Goal: Information Seeking & Learning: Find specific fact

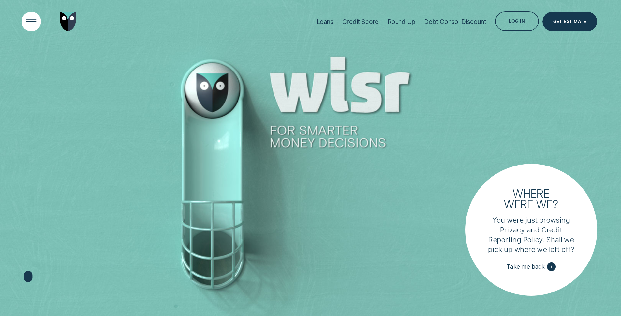
click at [26, 28] on div "Open Menu" at bounding box center [31, 22] width 28 height 28
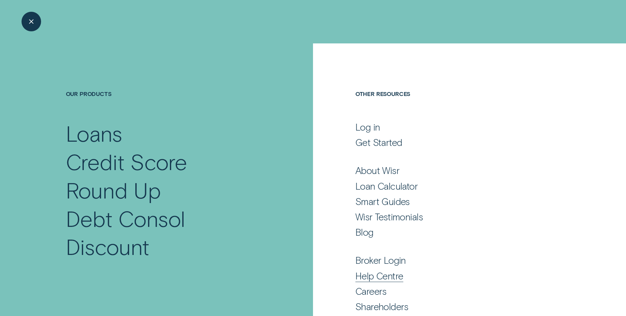
click at [368, 274] on div "Help Centre" at bounding box center [379, 276] width 48 height 12
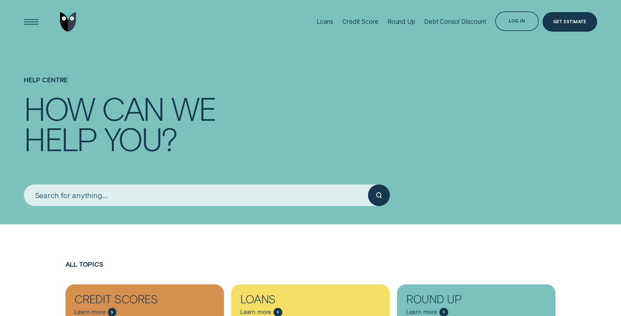
click at [118, 203] on input "search" at bounding box center [196, 195] width 344 height 22
type input "d"
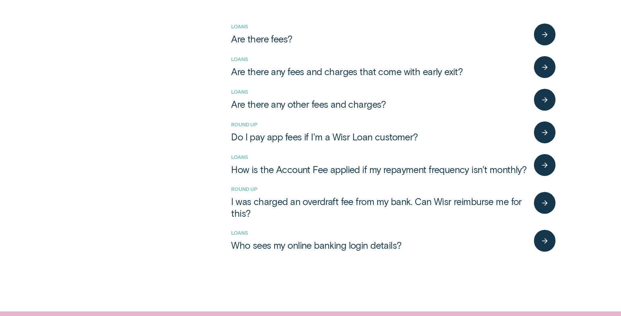
scroll to position [305, 0]
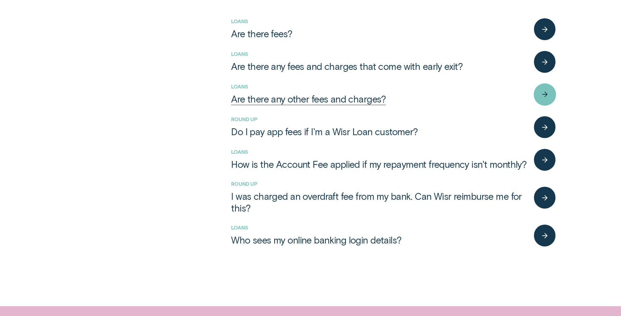
type input "fees"
click at [272, 102] on div "Are there any other fees and charges?" at bounding box center [308, 99] width 155 height 12
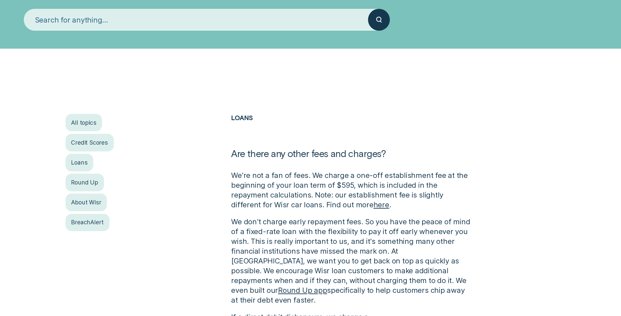
scroll to position [93, 0]
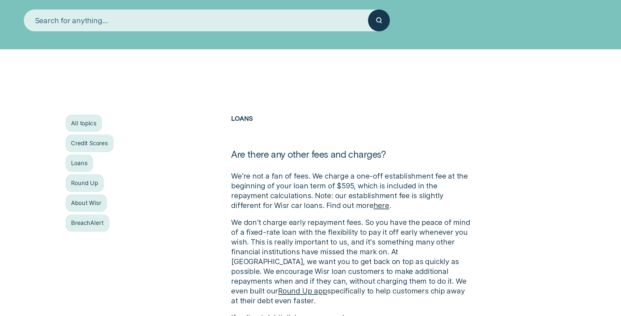
click at [118, 23] on input "search" at bounding box center [196, 20] width 344 height 22
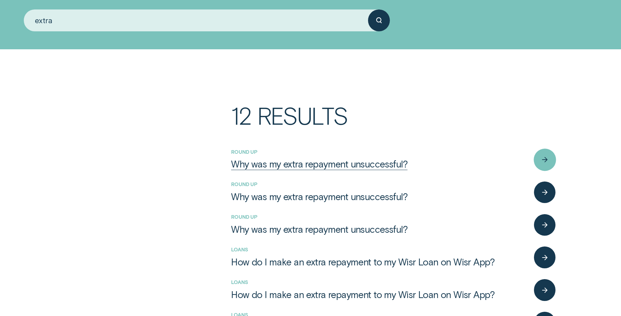
type input "extra"
click at [255, 159] on div "Why was my extra repayment unsuccessful?" at bounding box center [319, 164] width 176 height 12
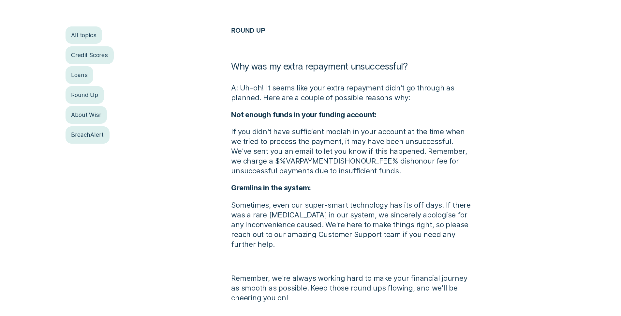
scroll to position [204, 0]
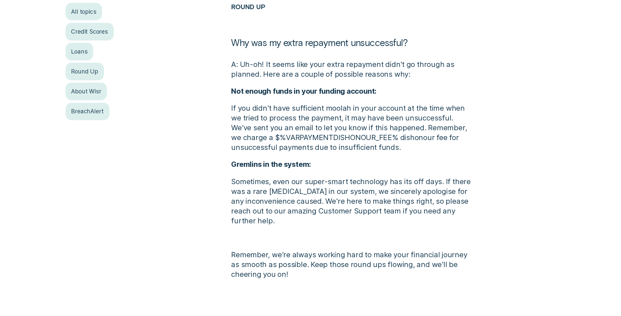
click at [326, 138] on p "If you didn't have sufficient moolah in your account at the time when we tried …" at bounding box center [352, 127] width 242 height 49
click at [291, 136] on p "If you didn't have sufficient moolah in your account at the time when we tried …" at bounding box center [352, 127] width 242 height 49
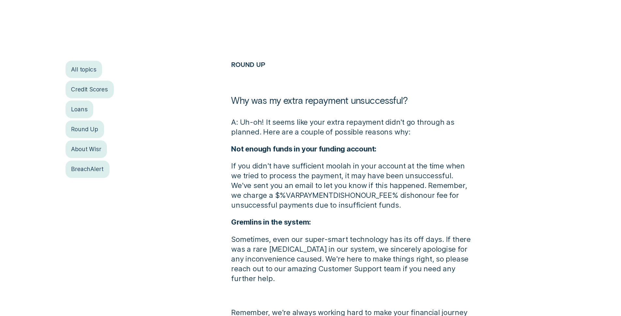
scroll to position [204, 0]
